Goal: Information Seeking & Learning: Check status

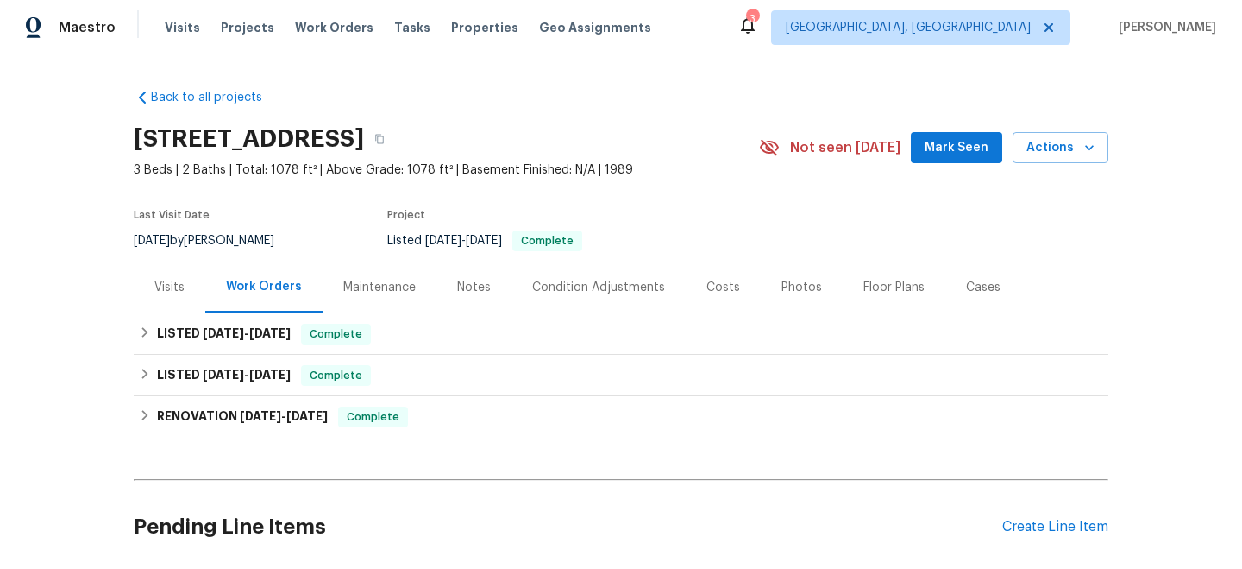
click at [180, 287] on div "Visits" at bounding box center [169, 287] width 30 height 17
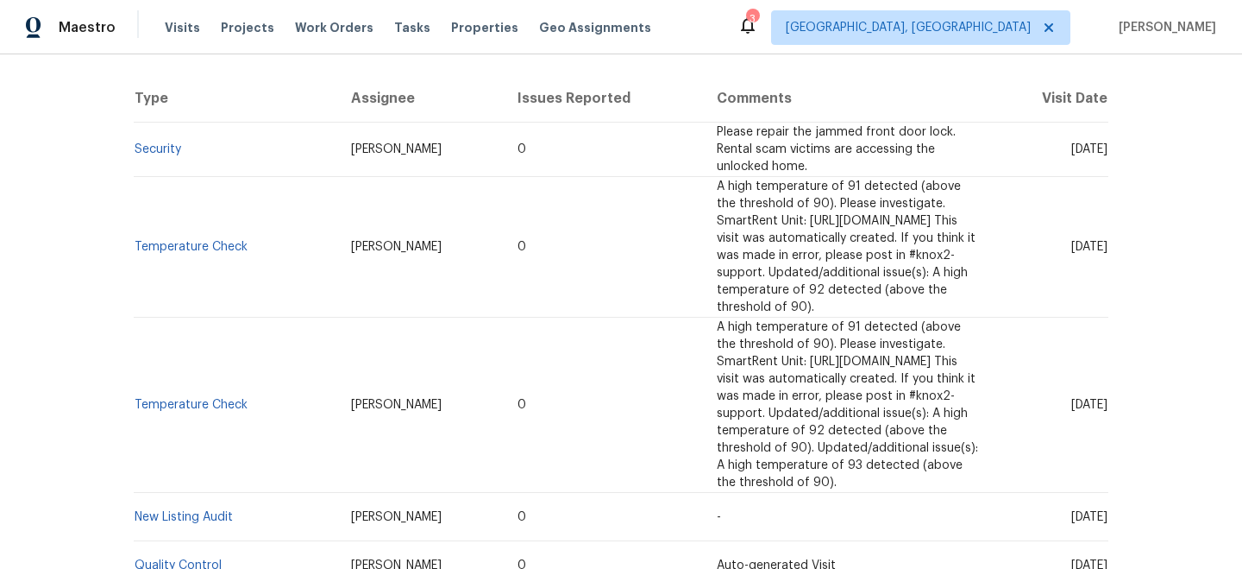
scroll to position [544, 0]
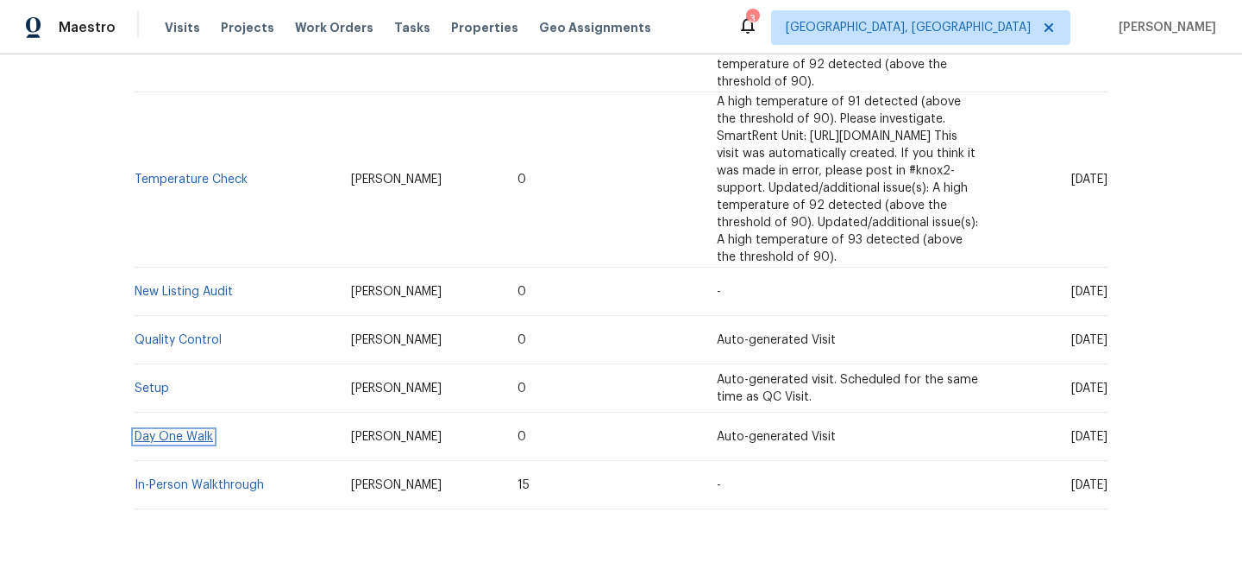
click at [175, 430] on link "Day One Walk" at bounding box center [174, 436] width 79 height 12
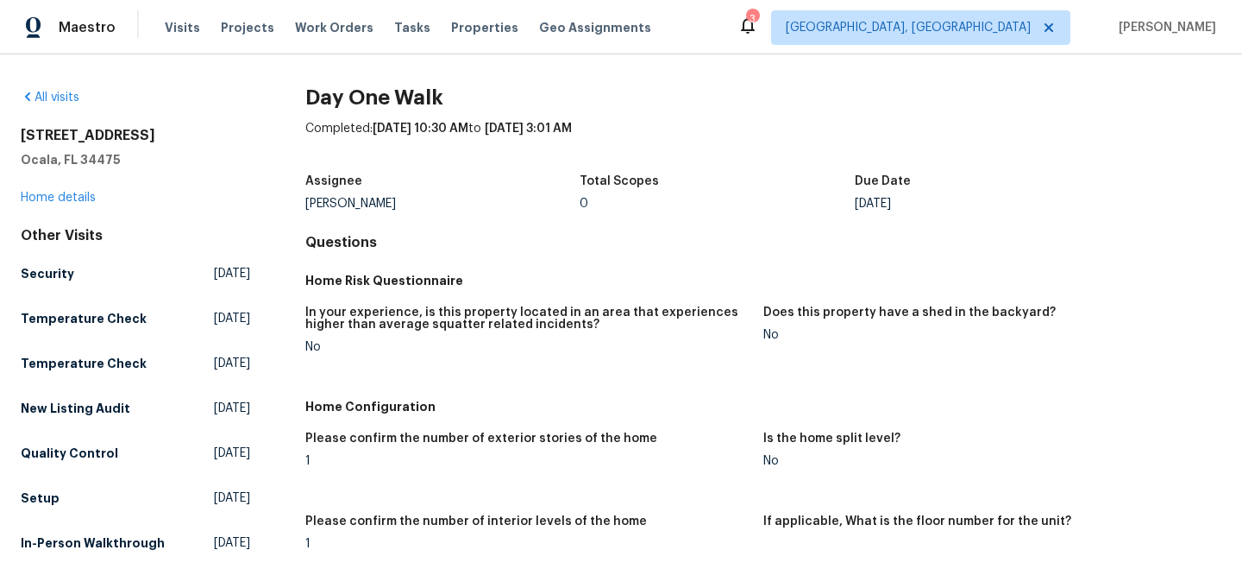
scroll to position [1080, 0]
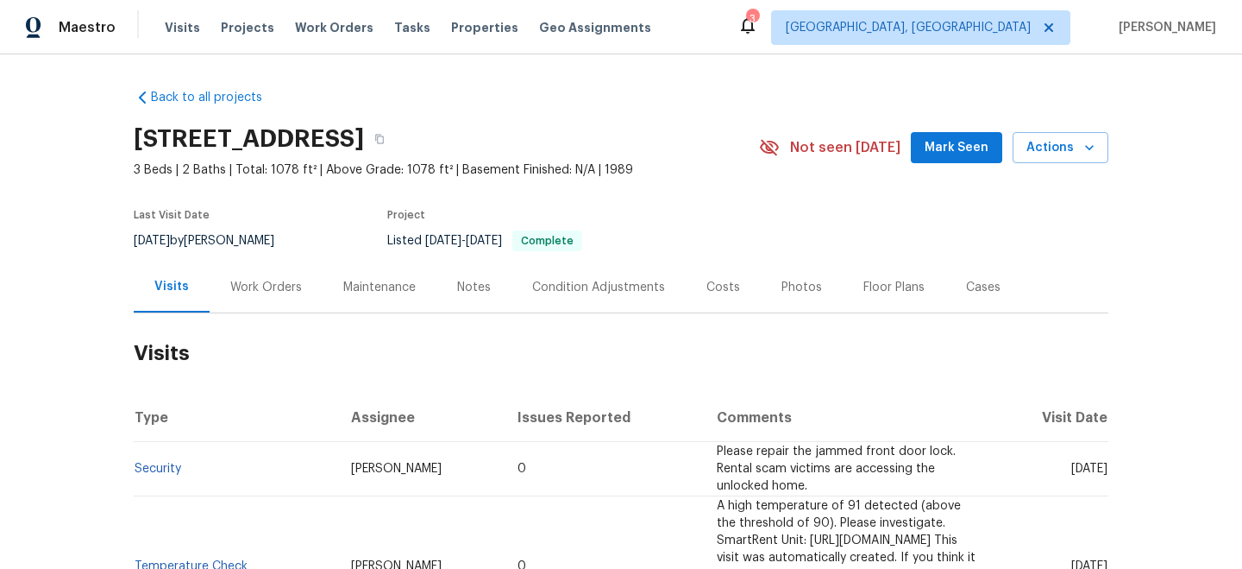
scroll to position [544, 0]
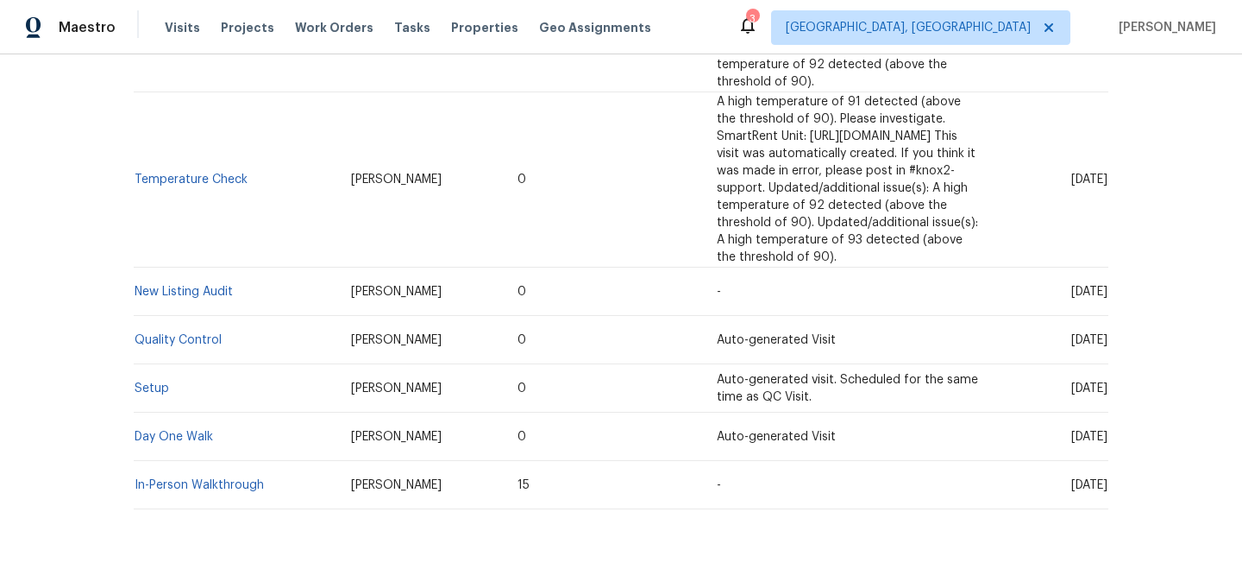
click at [180, 461] on td "In-Person Walkthrough" at bounding box center [236, 485] width 204 height 48
click at [180, 479] on link "In-Person Walkthrough" at bounding box center [199, 485] width 129 height 12
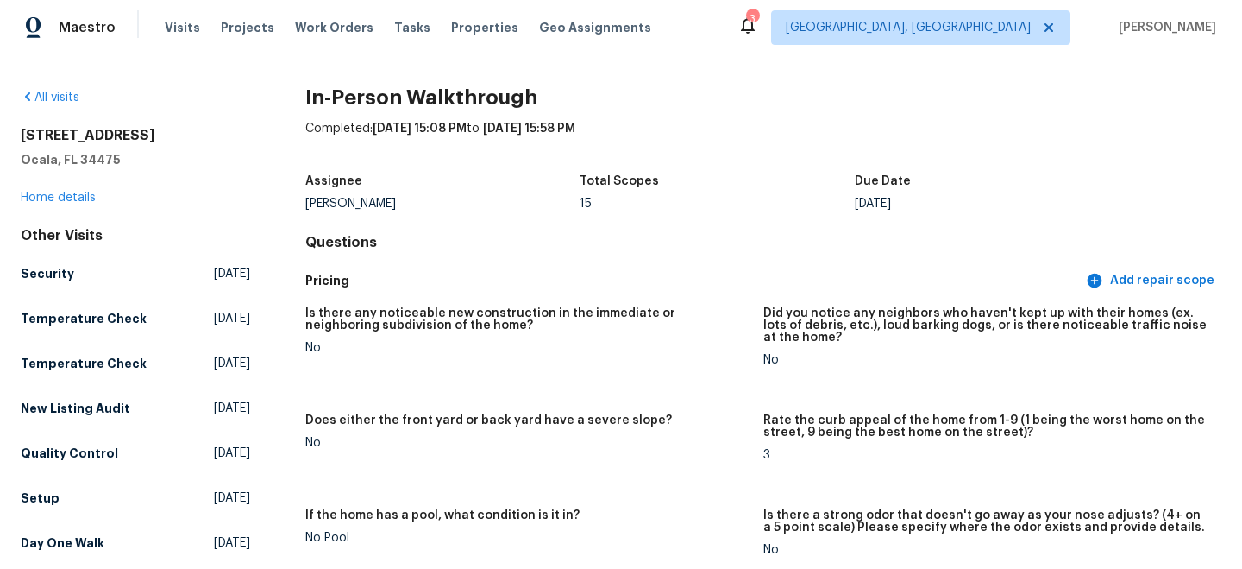
scroll to position [1381, 0]
